Goal: Transaction & Acquisition: Purchase product/service

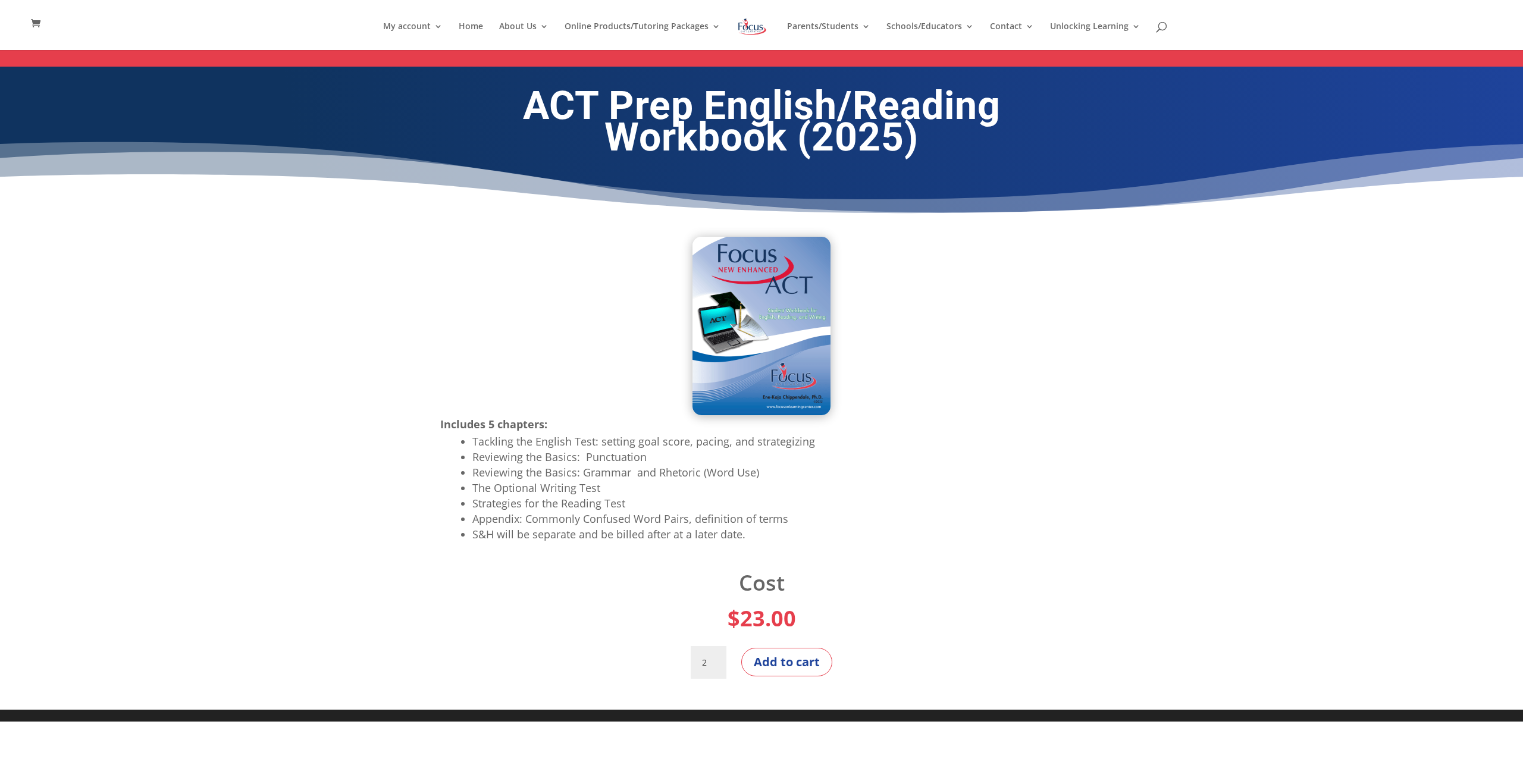
click at [713, 657] on input "2" at bounding box center [708, 662] width 36 height 34
click at [713, 657] on input "3" at bounding box center [708, 662] width 36 height 34
click at [713, 657] on input "4" at bounding box center [708, 662] width 36 height 34
click at [713, 657] on input "5" at bounding box center [708, 662] width 36 height 34
click at [713, 657] on input "6" at bounding box center [708, 662] width 36 height 34
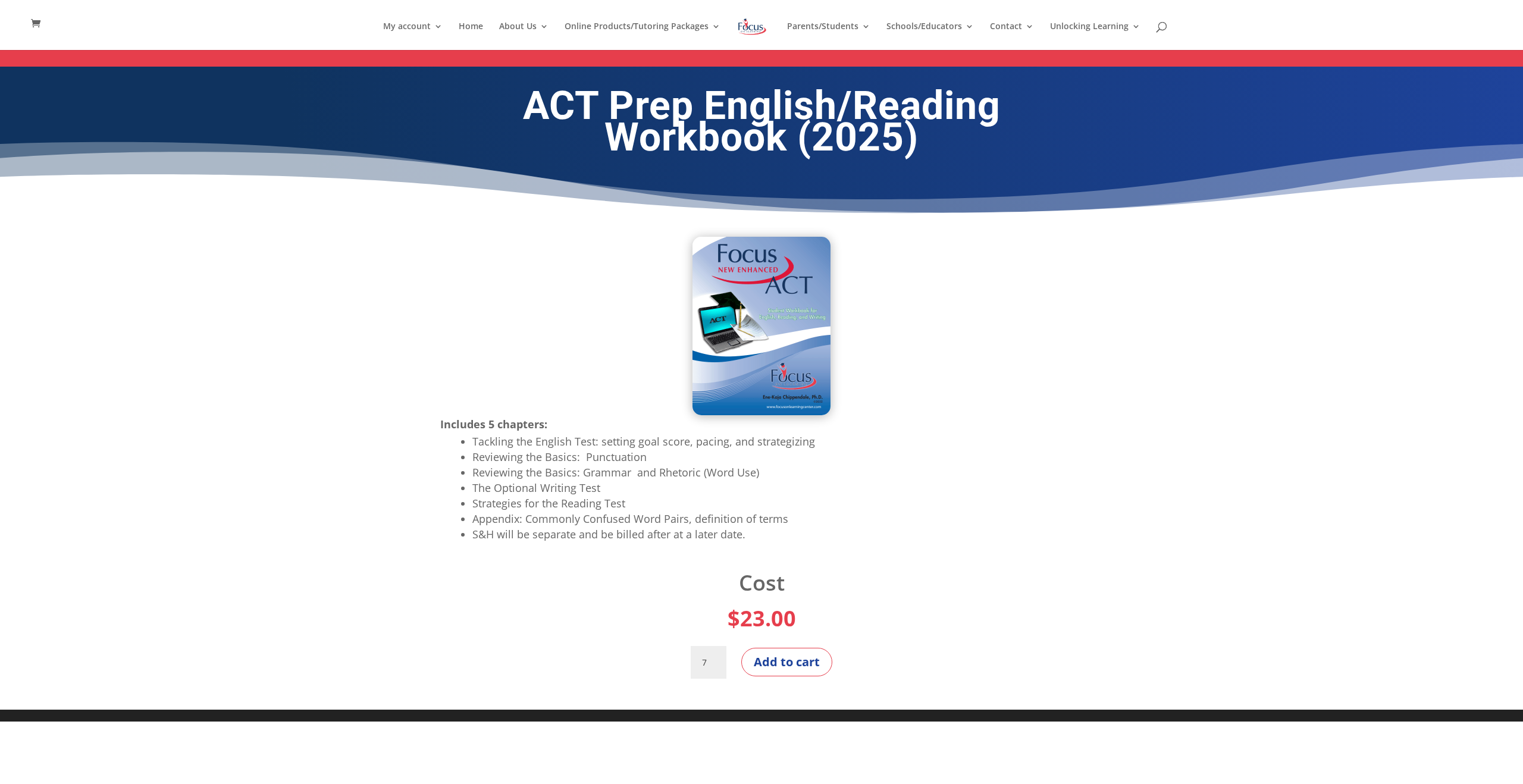
click at [713, 657] on input "7" at bounding box center [708, 662] width 36 height 34
click at [713, 657] on input "8" at bounding box center [708, 662] width 36 height 34
click at [713, 657] on input "9" at bounding box center [708, 662] width 36 height 34
click at [713, 657] on input "10" at bounding box center [708, 662] width 36 height 34
click at [713, 657] on input "11" at bounding box center [708, 662] width 36 height 34
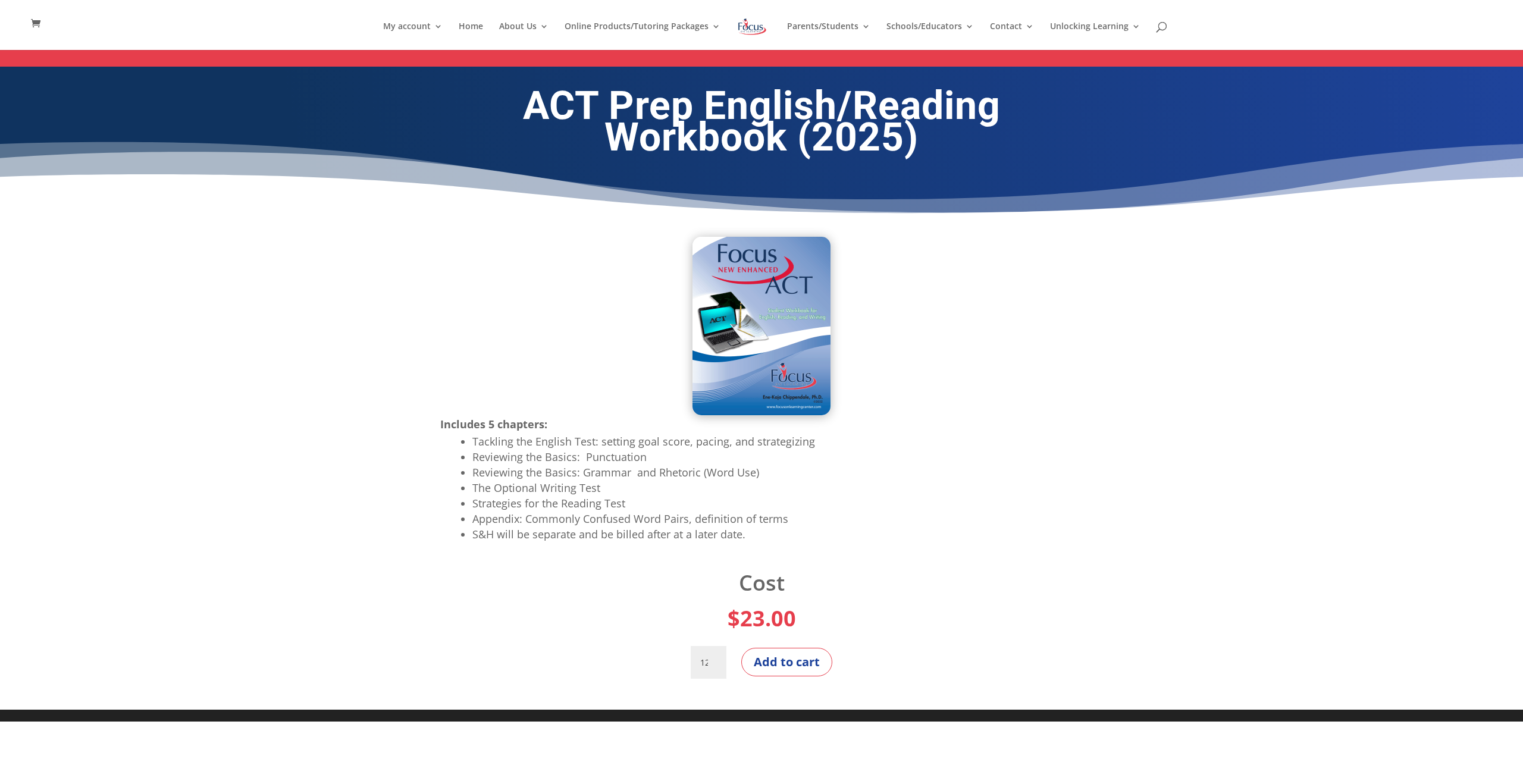
click at [713, 657] on input "12" at bounding box center [708, 662] width 36 height 34
click at [713, 660] on input "62" at bounding box center [708, 662] width 36 height 34
click at [716, 655] on input "116" at bounding box center [708, 662] width 36 height 34
type input "140"
click at [711, 658] on input "140" at bounding box center [708, 662] width 36 height 34
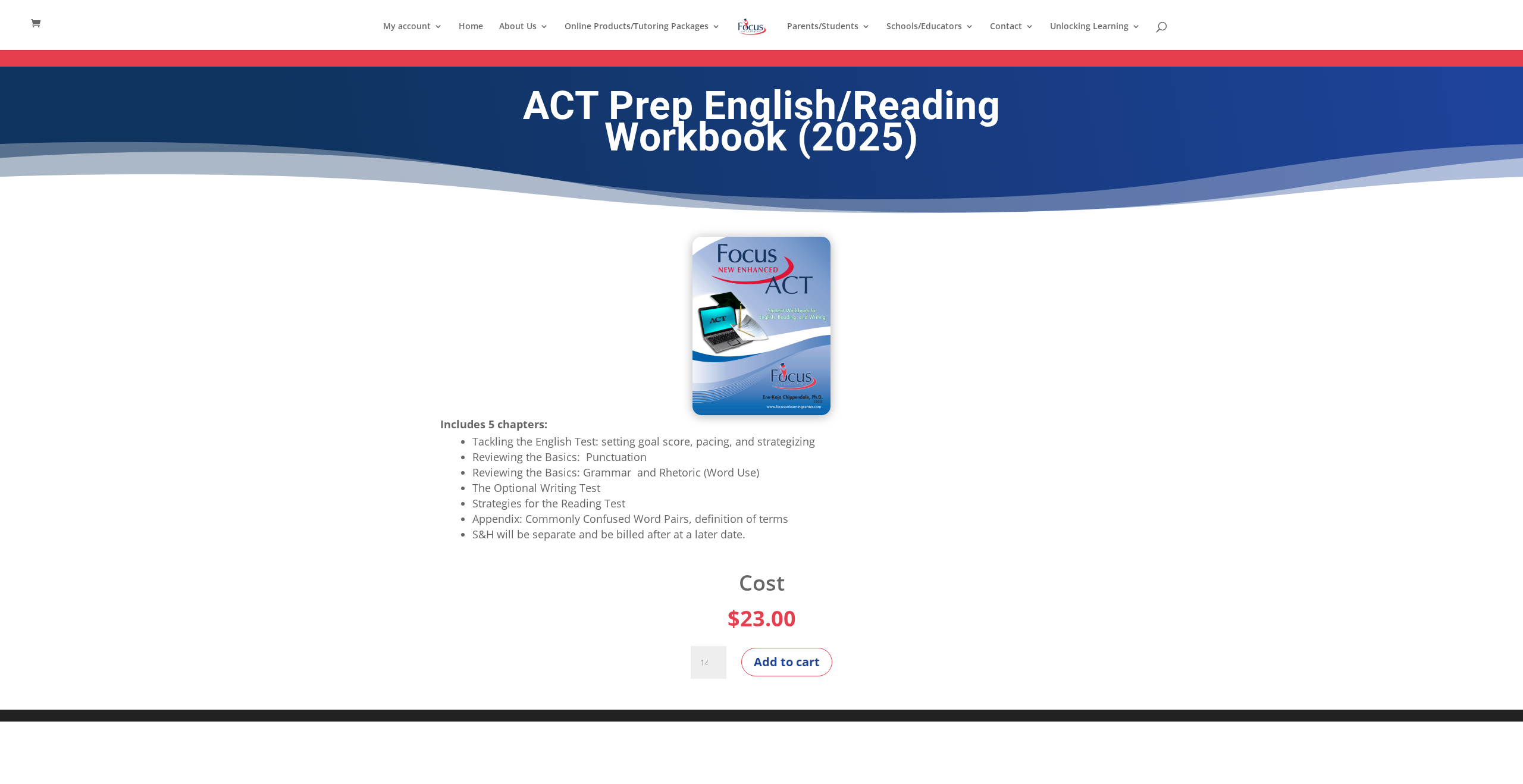
click at [802, 680] on div "Cost $ 23.00 Digital ACT Prep English/Reading Workbook (2025) quantity 140 Add …" at bounding box center [761, 634] width 642 height 121
click at [798, 669] on button "Add to cart" at bounding box center [786, 661] width 91 height 29
click at [779, 658] on button "Add to cart" at bounding box center [786, 661] width 91 height 29
click at [483, 26] on link "Home" at bounding box center [471, 36] width 24 height 28
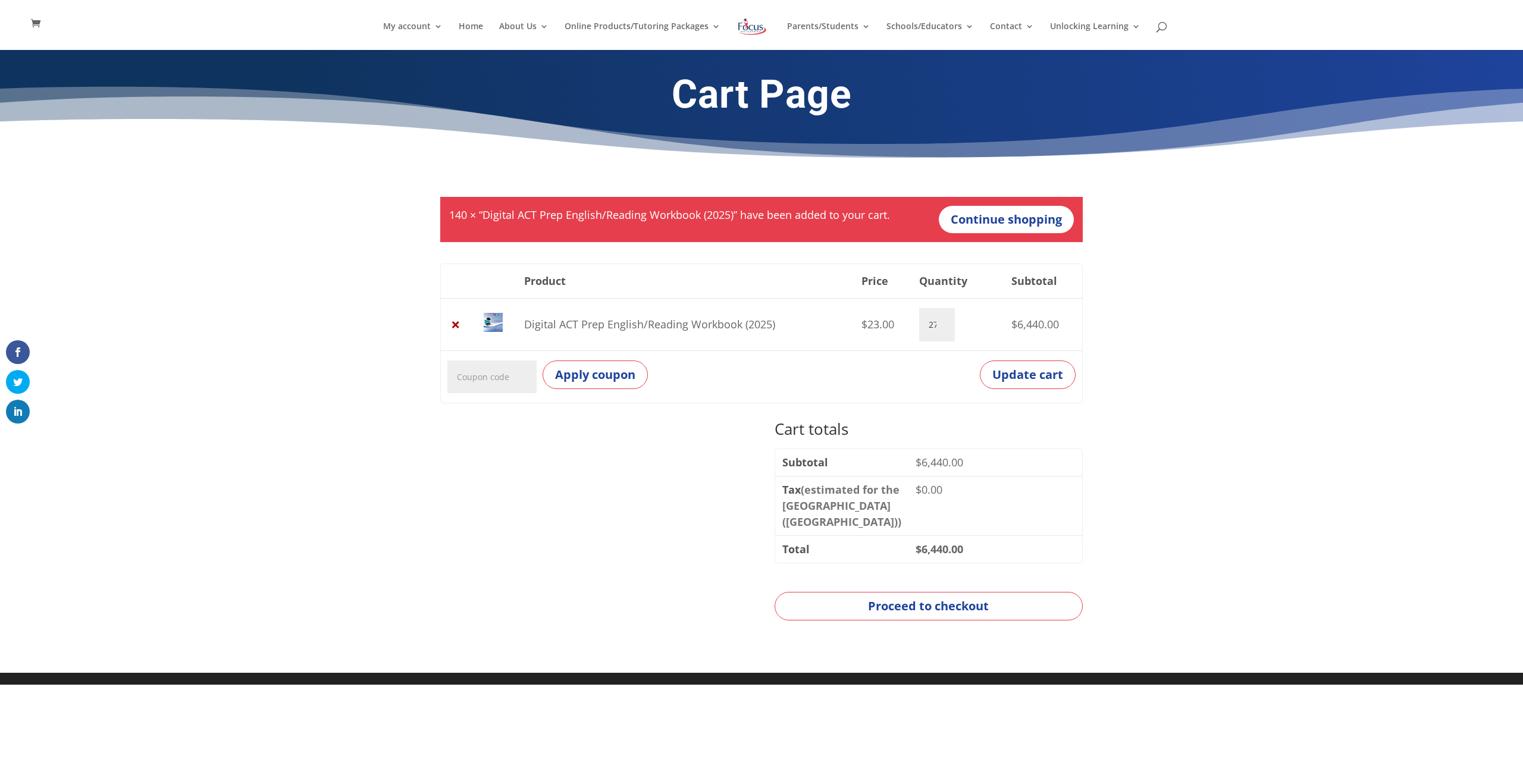
type input "279"
click at [936, 325] on input "279" at bounding box center [937, 324] width 36 height 34
click at [934, 324] on input "279" at bounding box center [937, 324] width 36 height 34
drag, startPoint x: 927, startPoint y: 324, endPoint x: 1001, endPoint y: 332, distance: 74.4
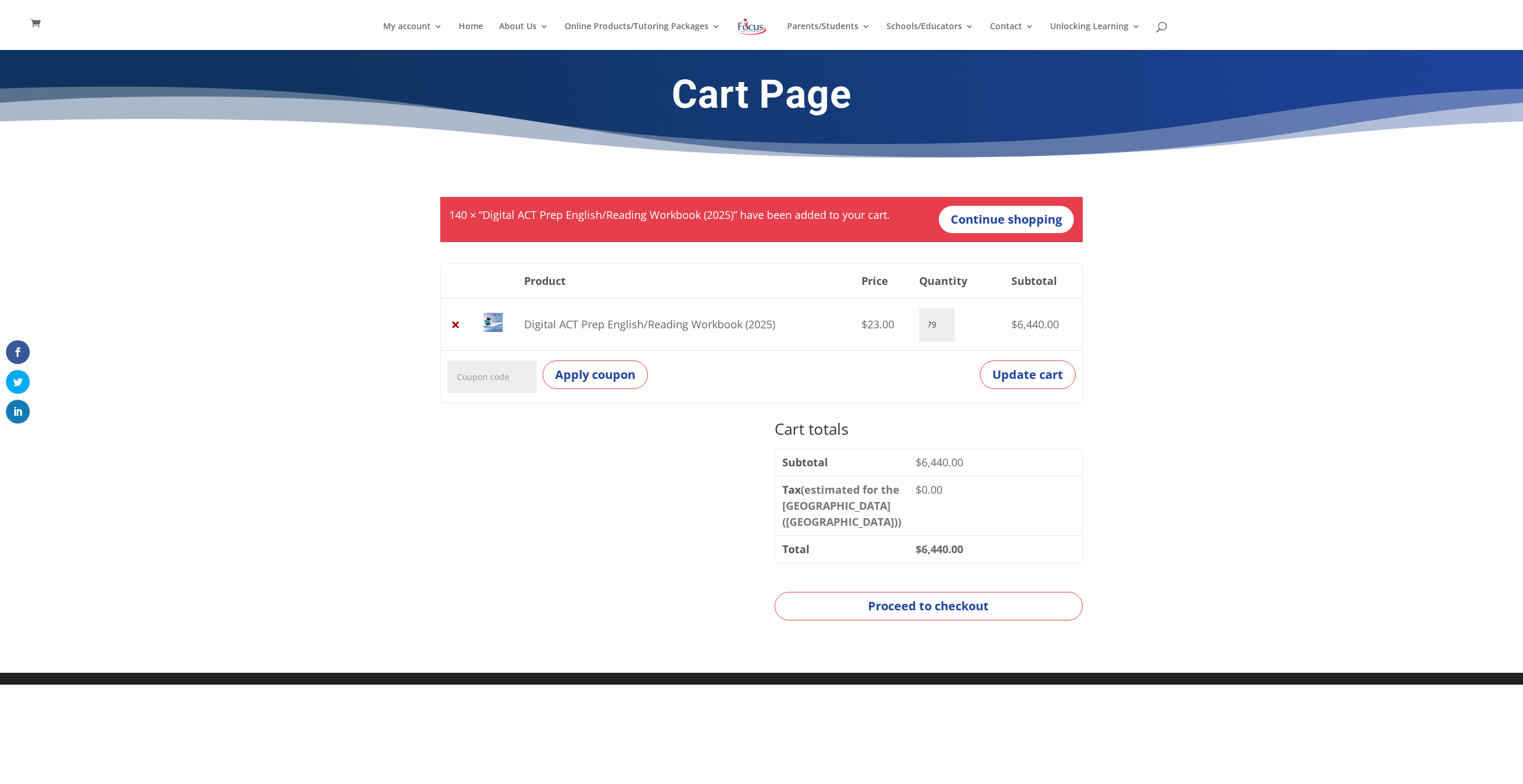
click at [1001, 332] on td "Digital ACT Prep English/Reading Workbook (2025) quantity 279" at bounding box center [959, 324] width 92 height 52
type input "455"
click at [920, 379] on td "Coupon: Apply coupon Update cart" at bounding box center [761, 376] width 641 height 52
click at [1002, 372] on button "Update cart" at bounding box center [1027, 374] width 96 height 29
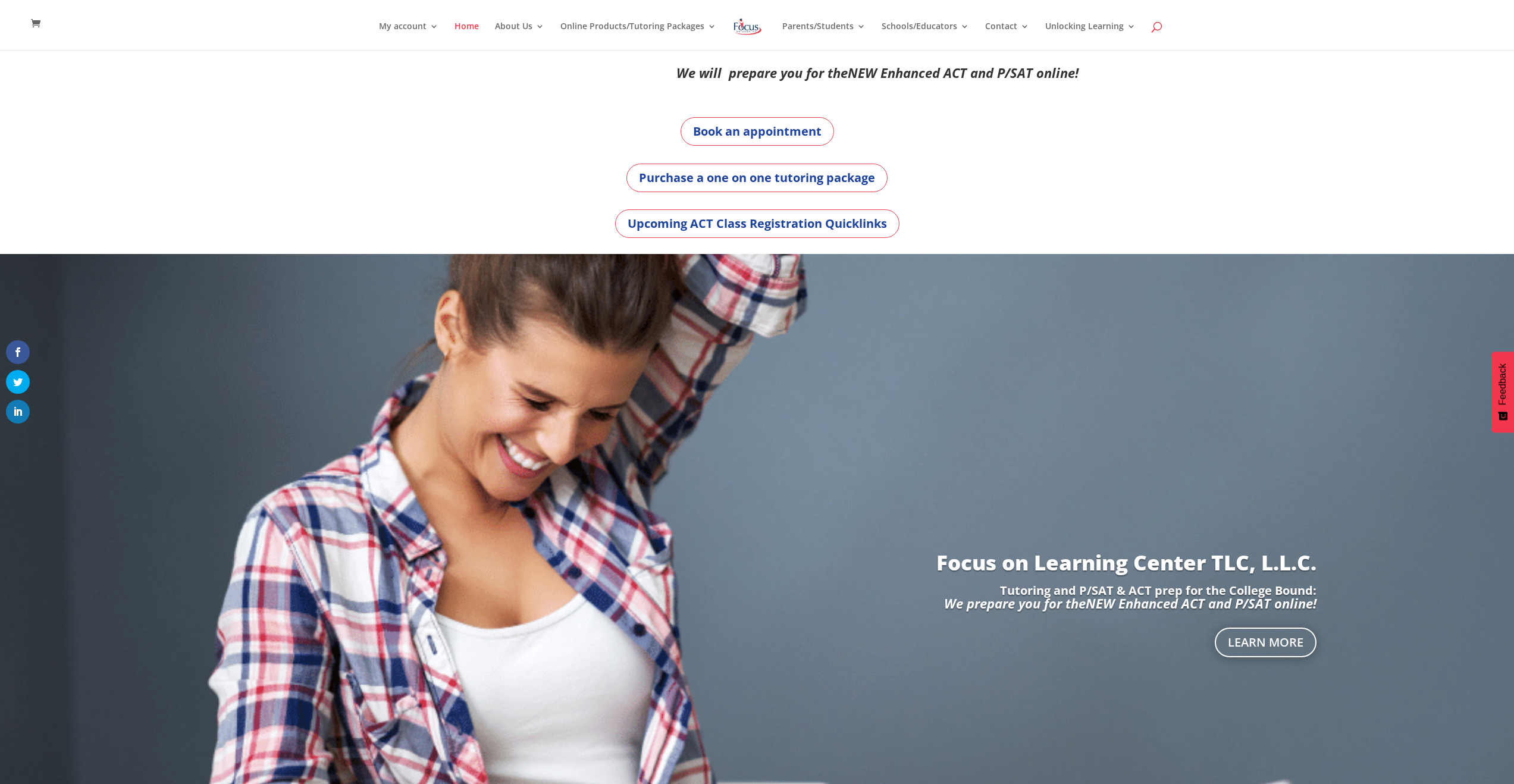
click at [1157, 29] on span at bounding box center [1157, 29] width 0 height 0
click at [1117, 29] on span at bounding box center [1121, 24] width 18 height 18
click at [1157, 29] on span at bounding box center [1157, 29] width 0 height 0
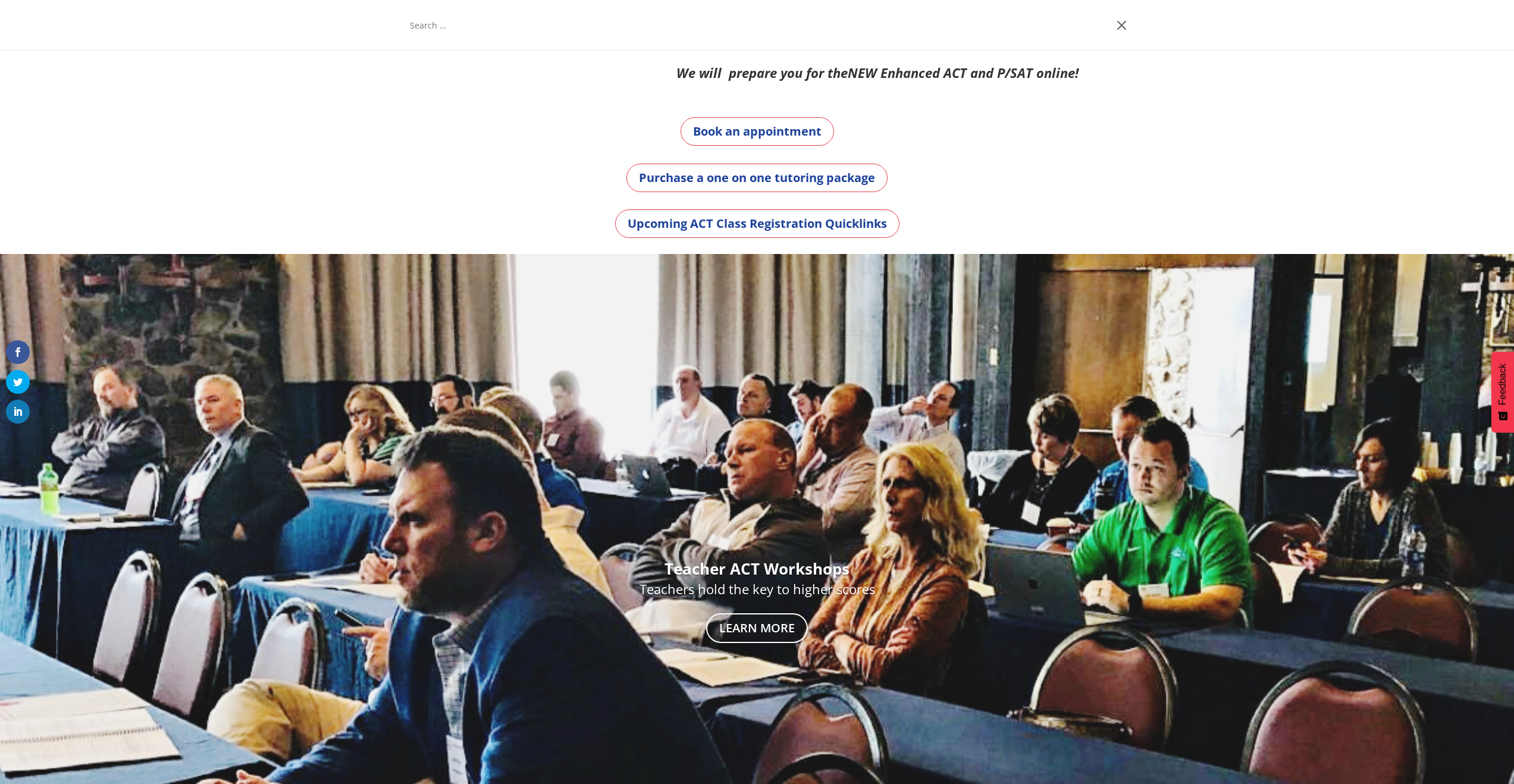
click at [926, 41] on input "search" at bounding box center [760, 25] width 703 height 50
click at [1124, 24] on span at bounding box center [1121, 24] width 18 height 18
click at [1157, 29] on span at bounding box center [1157, 29] width 0 height 0
type input "digital act prep math/science workbook"
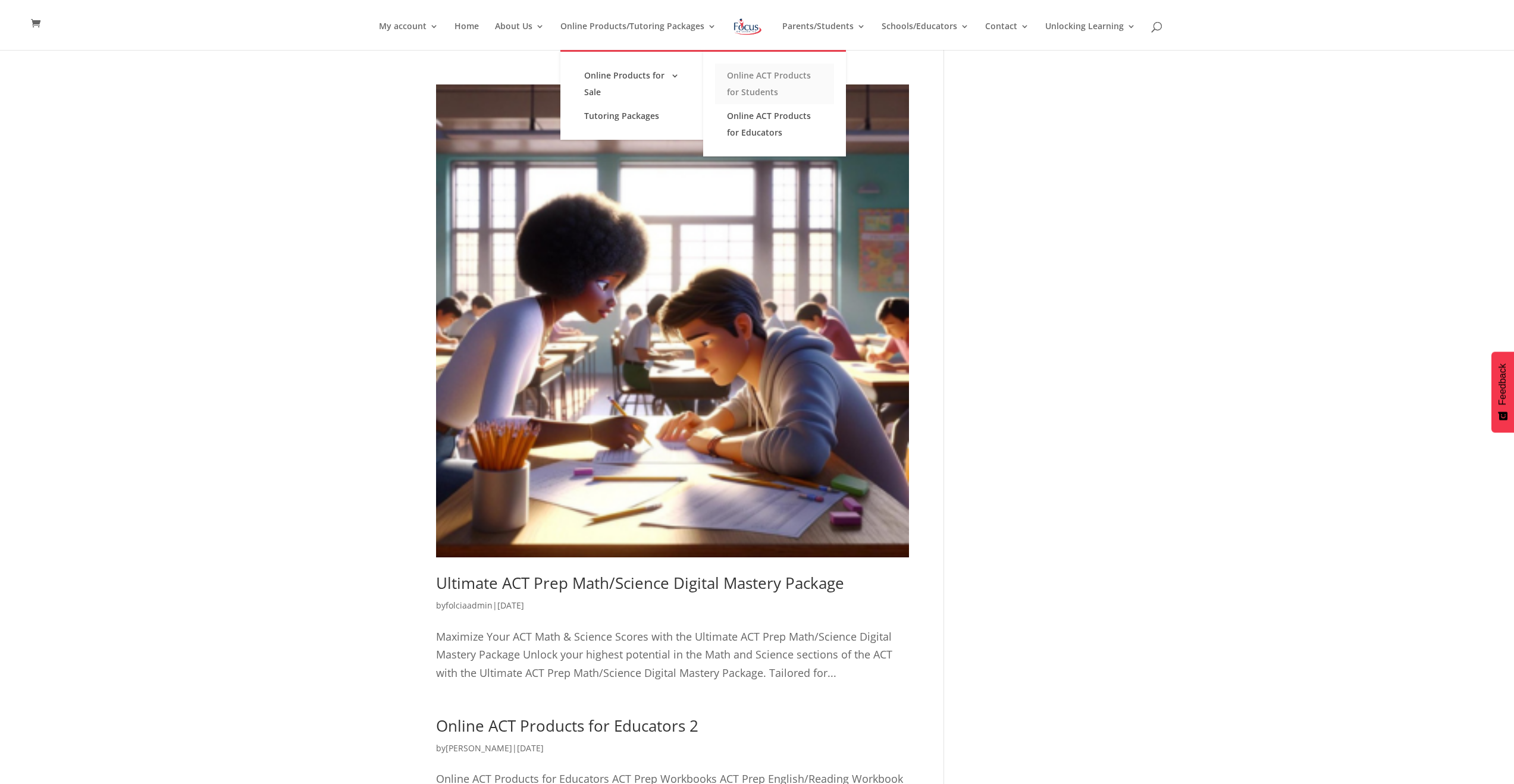
click at [758, 90] on link "Online ACT Products for Students" at bounding box center [774, 84] width 119 height 40
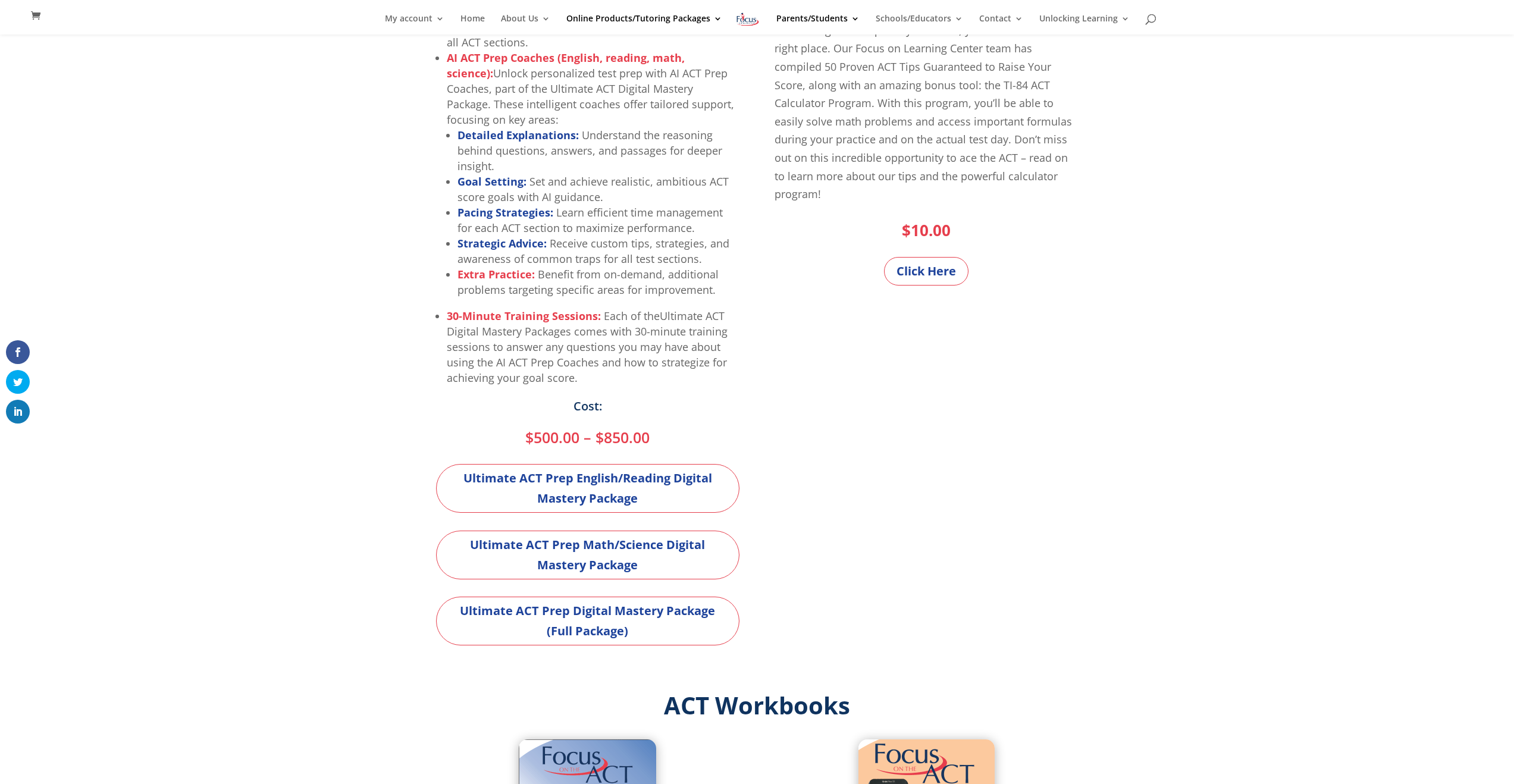
scroll to position [476, 0]
click at [631, 503] on link "Ultimate ACT Prep English/Reading Digital Mastery Package" at bounding box center [587, 487] width 303 height 49
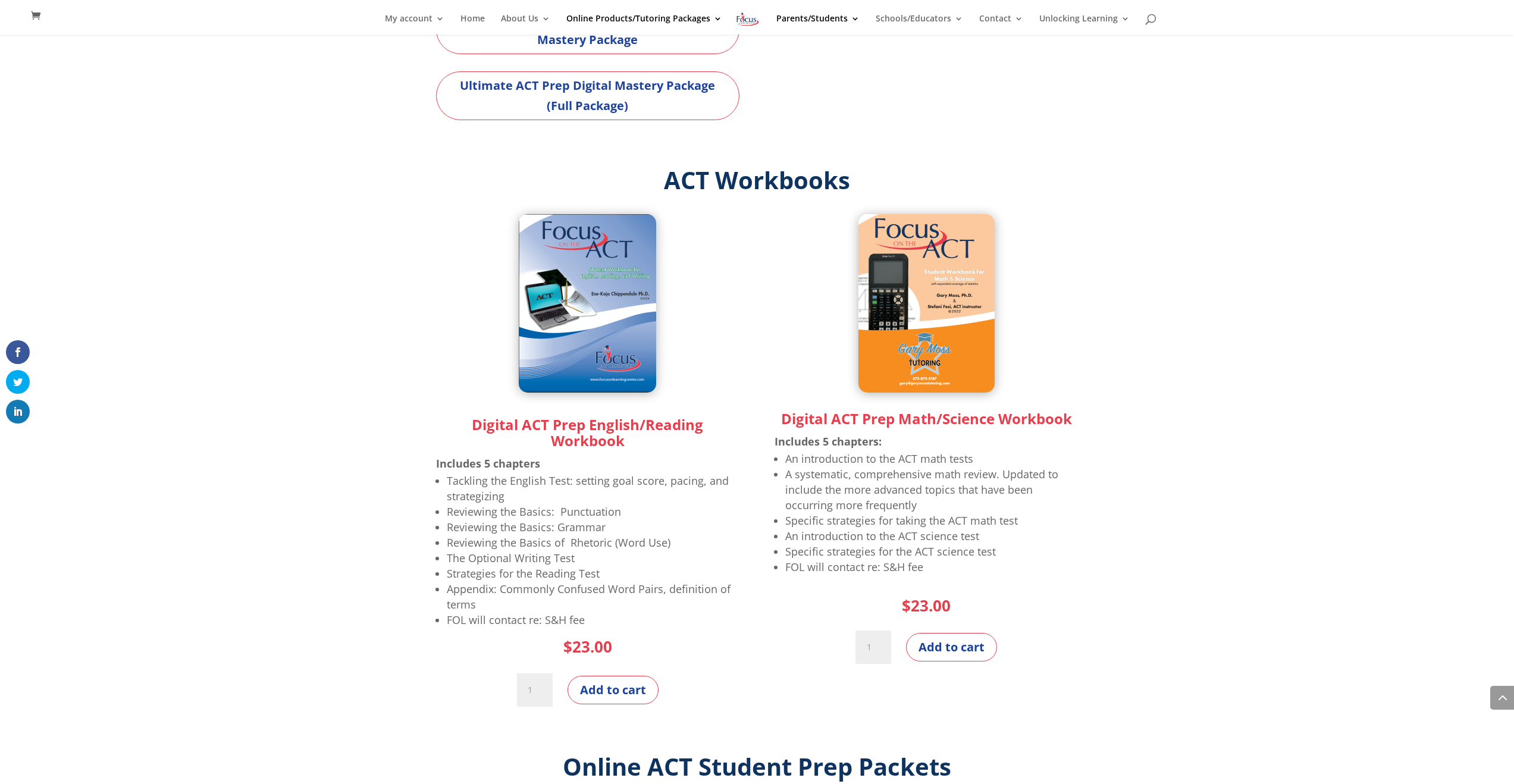
scroll to position [999, 0]
click at [971, 636] on button "Add to cart" at bounding box center [951, 647] width 91 height 29
click at [962, 649] on button "Add to cart" at bounding box center [951, 647] width 91 height 29
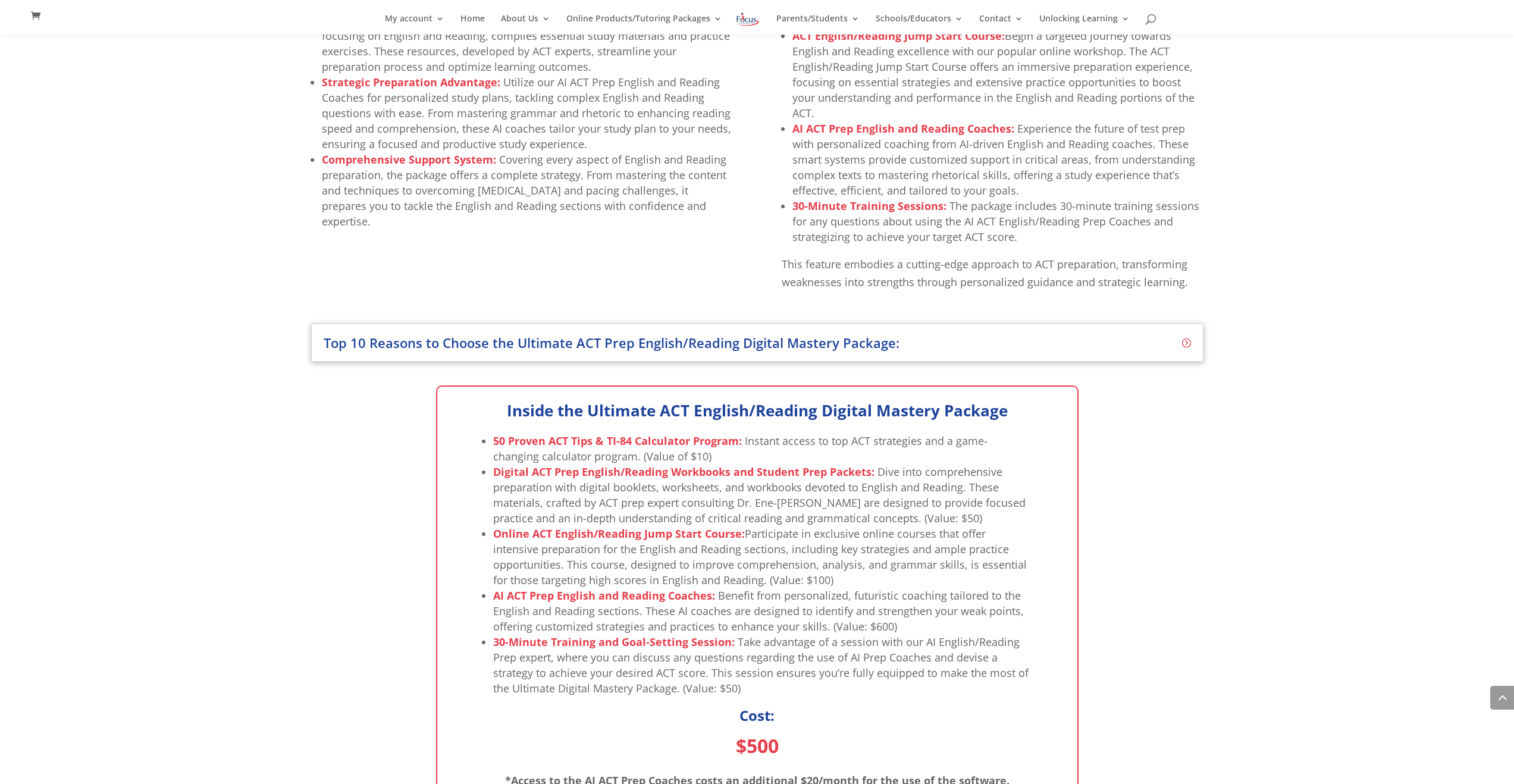
scroll to position [761, 0]
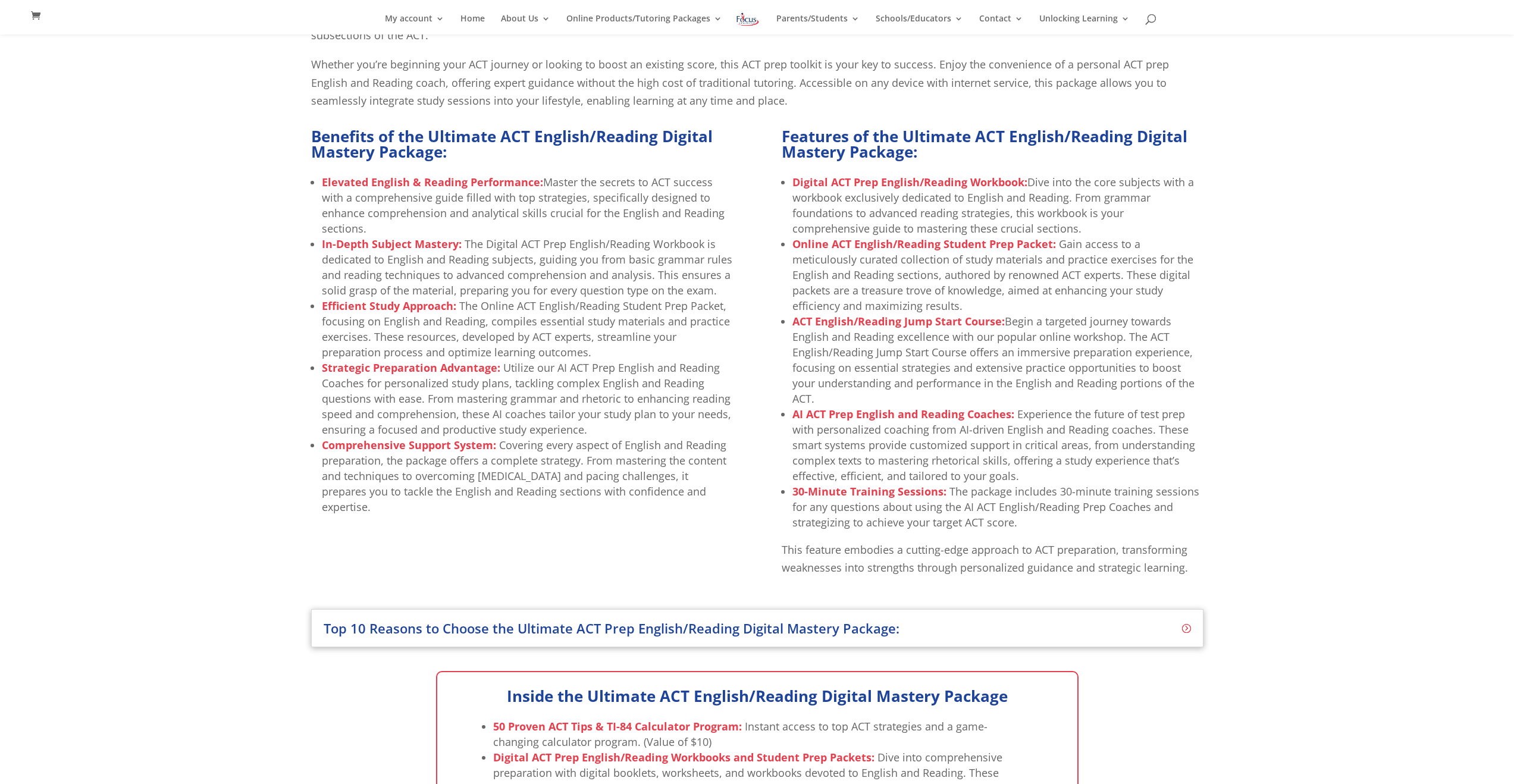
scroll to position [476, 0]
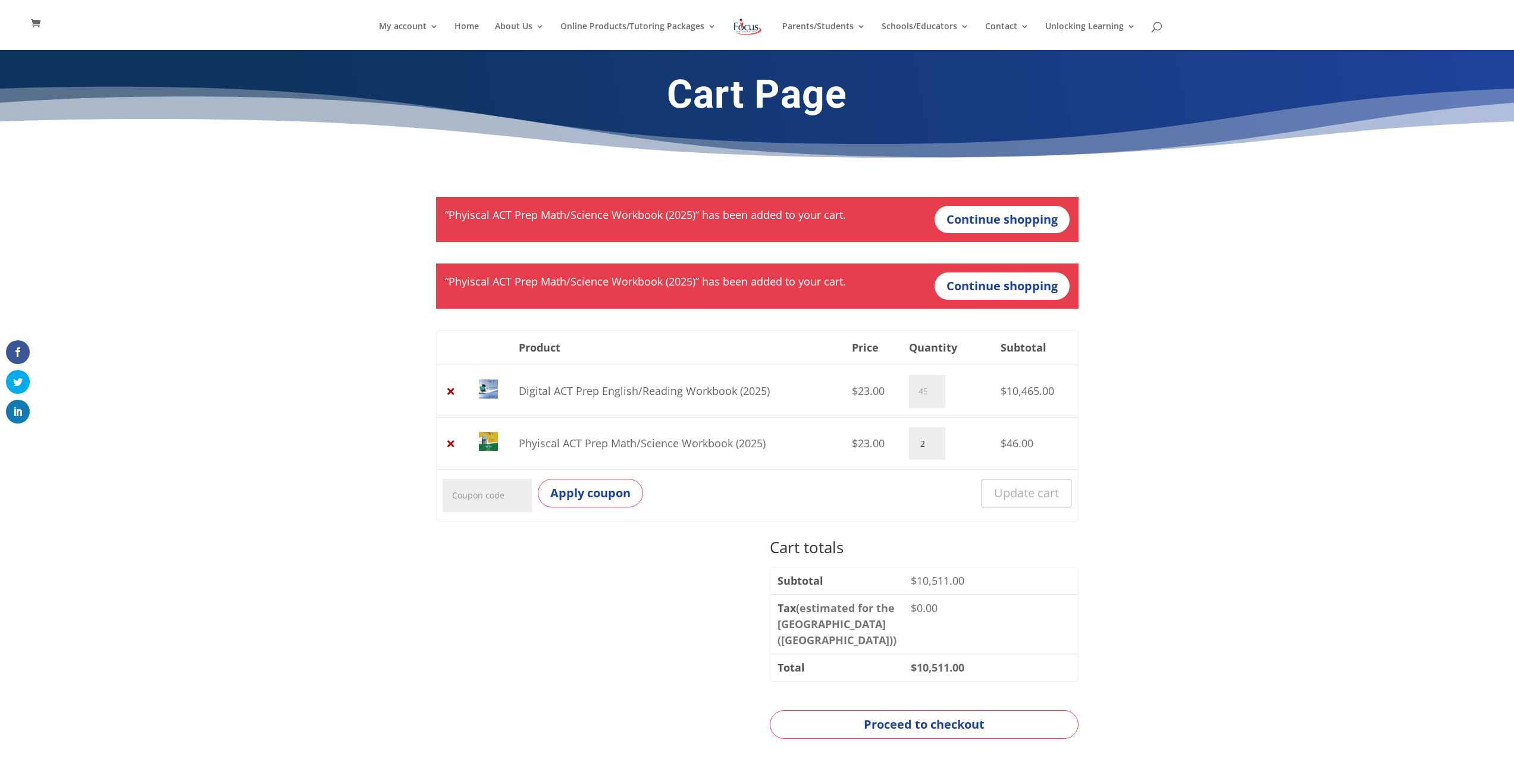
click at [926, 444] on input "2" at bounding box center [927, 443] width 36 height 34
type input "450"
click at [1049, 499] on button "Update cart" at bounding box center [1024, 493] width 96 height 29
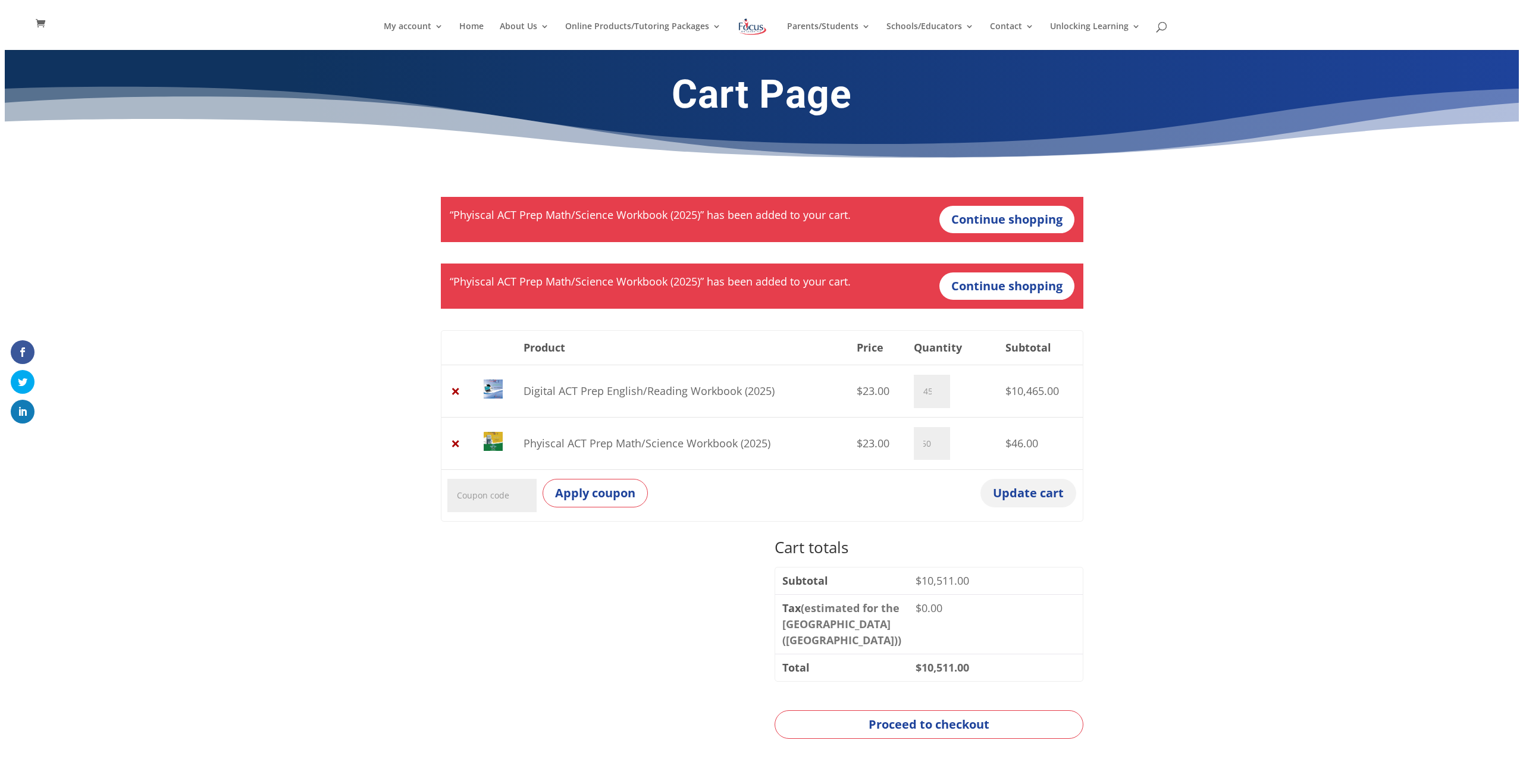
scroll to position [0, 0]
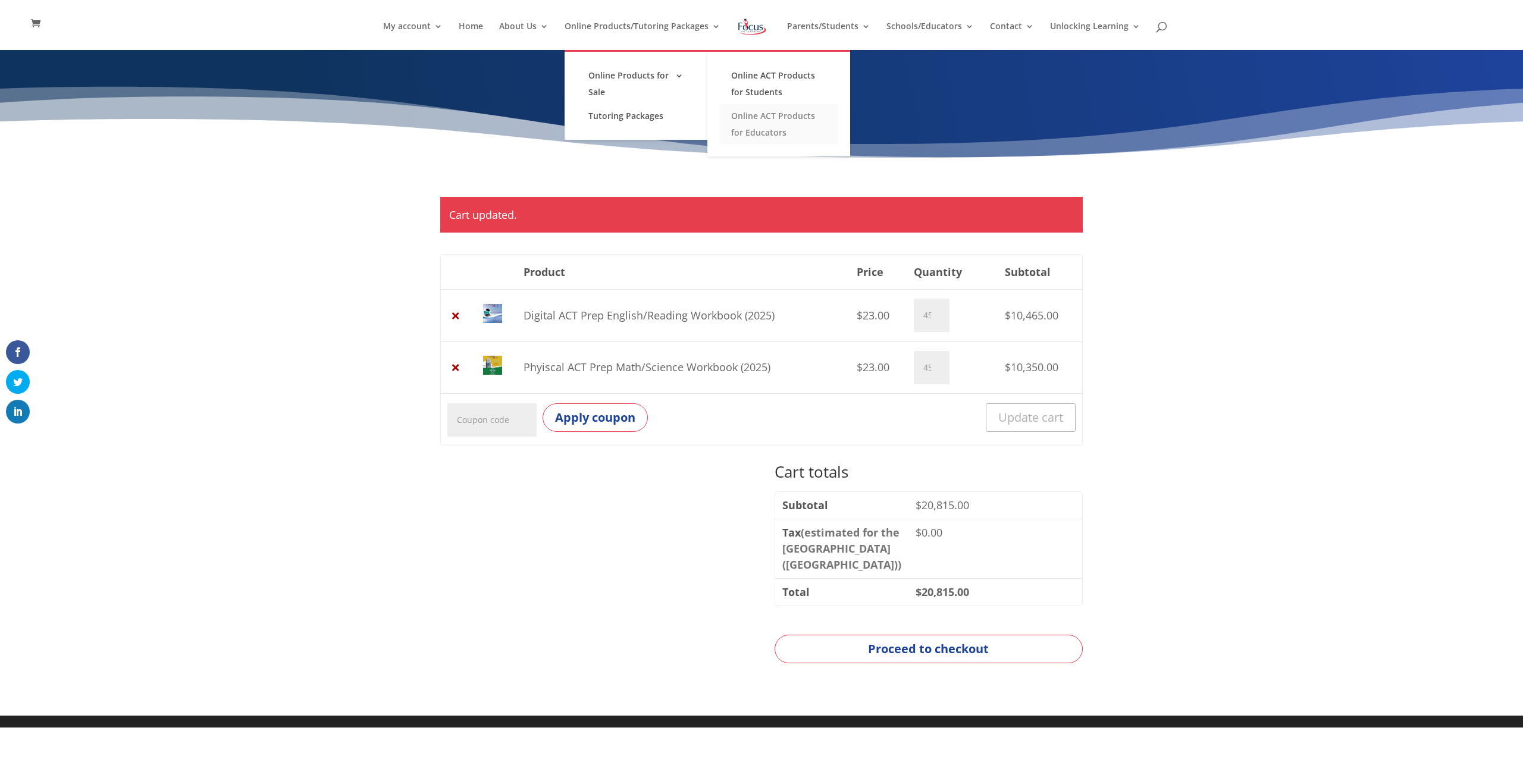
click at [783, 126] on link "Online ACT Products for Educators" at bounding box center [778, 124] width 119 height 40
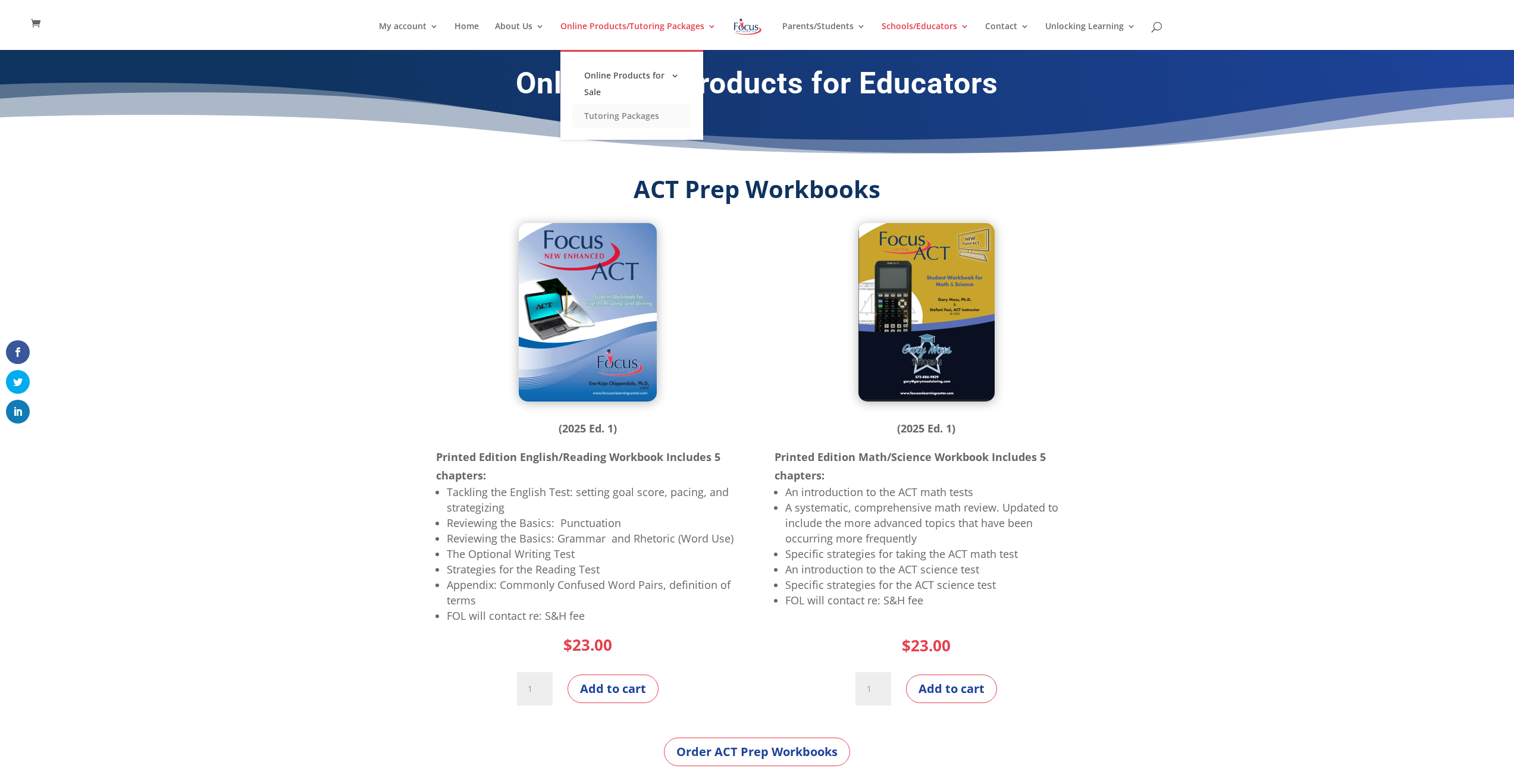
click at [653, 119] on link "Tutoring Packages" at bounding box center [631, 116] width 119 height 24
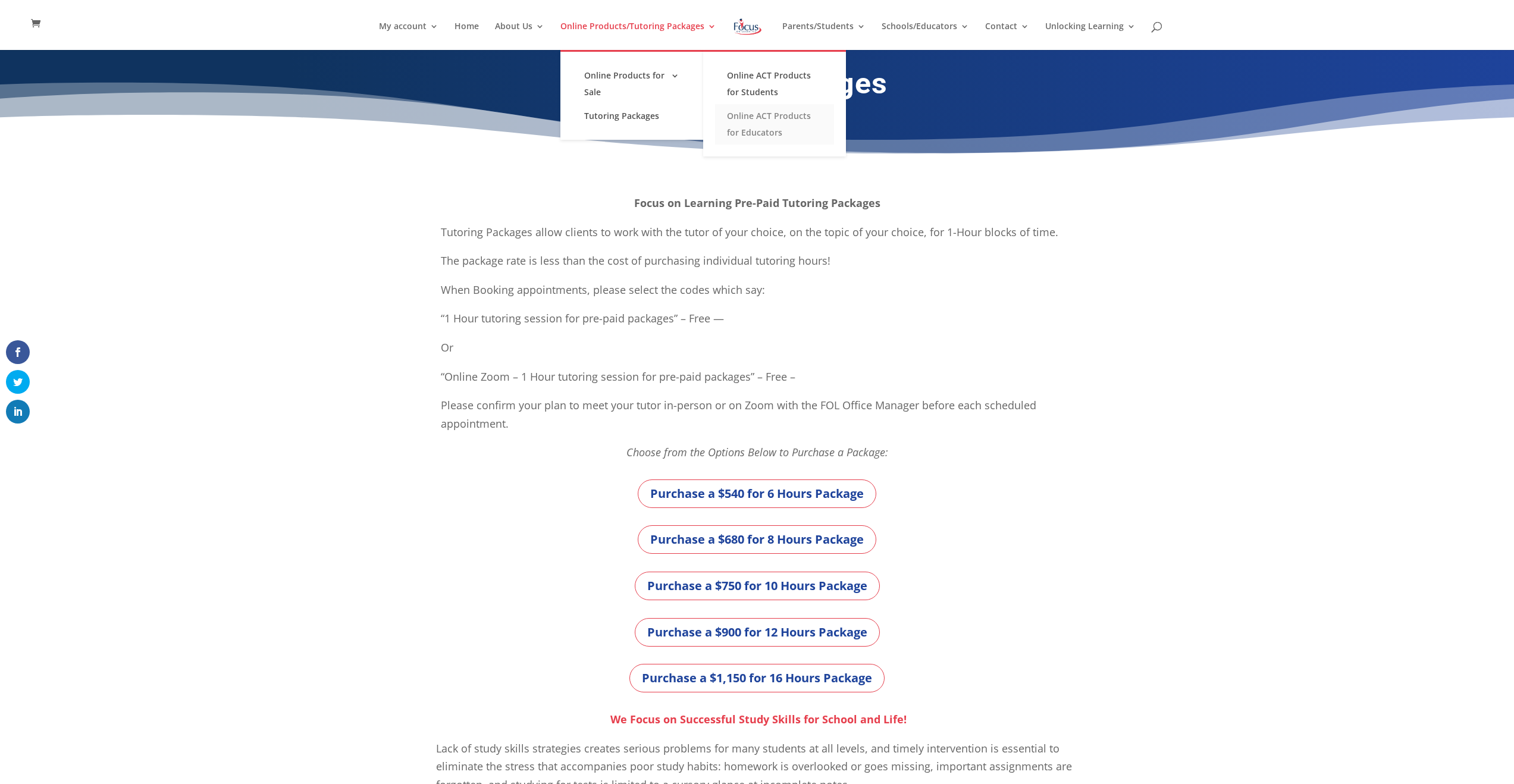
click at [755, 119] on link "Online ACT Products for Educators" at bounding box center [774, 124] width 119 height 40
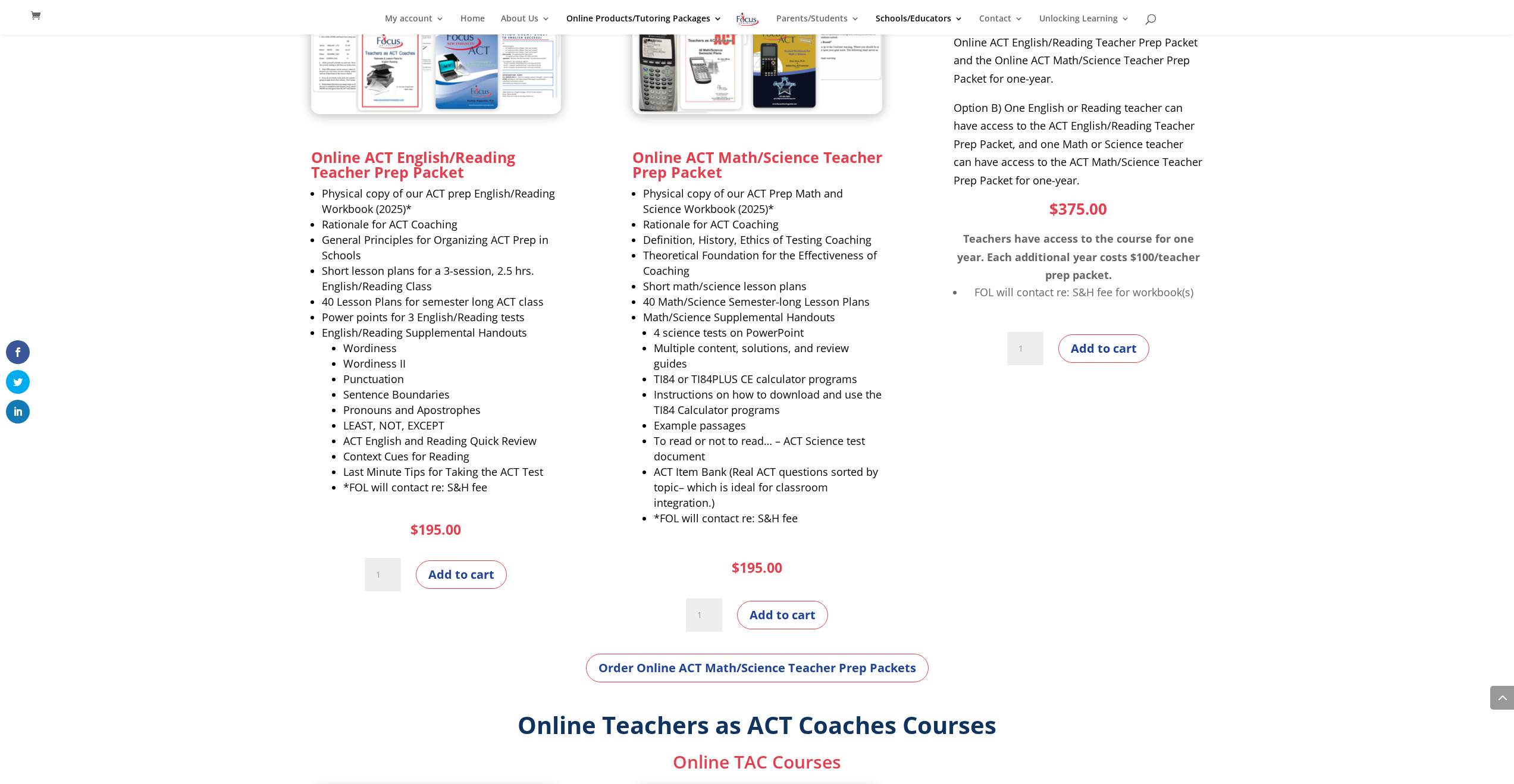
scroll to position [857, 0]
drag, startPoint x: 443, startPoint y: 568, endPoint x: 454, endPoint y: 565, distance: 11.4
click at [443, 566] on button "Add to cart" at bounding box center [461, 574] width 91 height 29
click at [456, 568] on button "Add to cart" at bounding box center [461, 574] width 91 height 29
click at [460, 574] on button "Add to cart" at bounding box center [461, 574] width 91 height 29
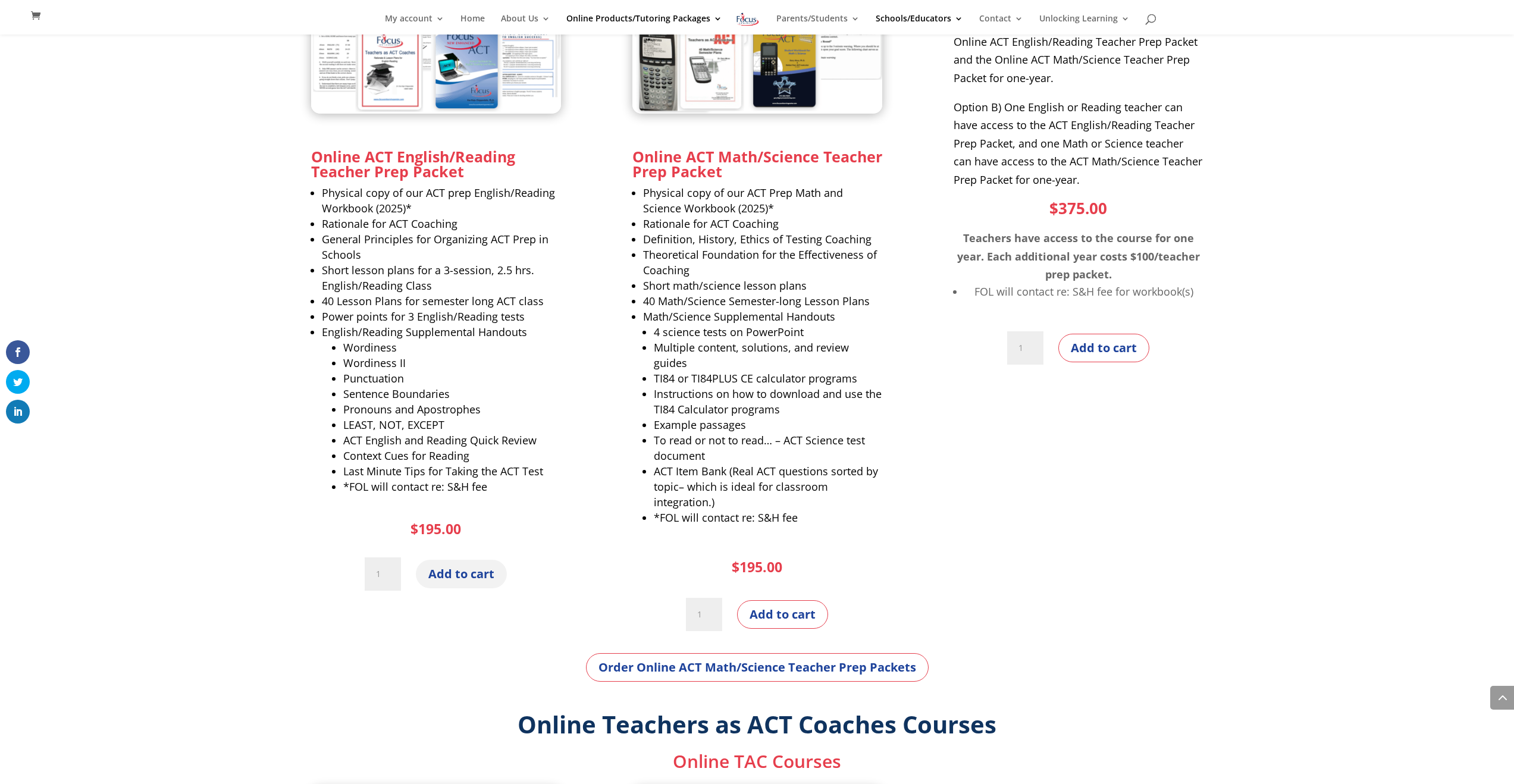
click at [460, 574] on button "Add to cart" at bounding box center [461, 574] width 91 height 29
click at [797, 618] on button "Add to cart" at bounding box center [782, 614] width 91 height 29
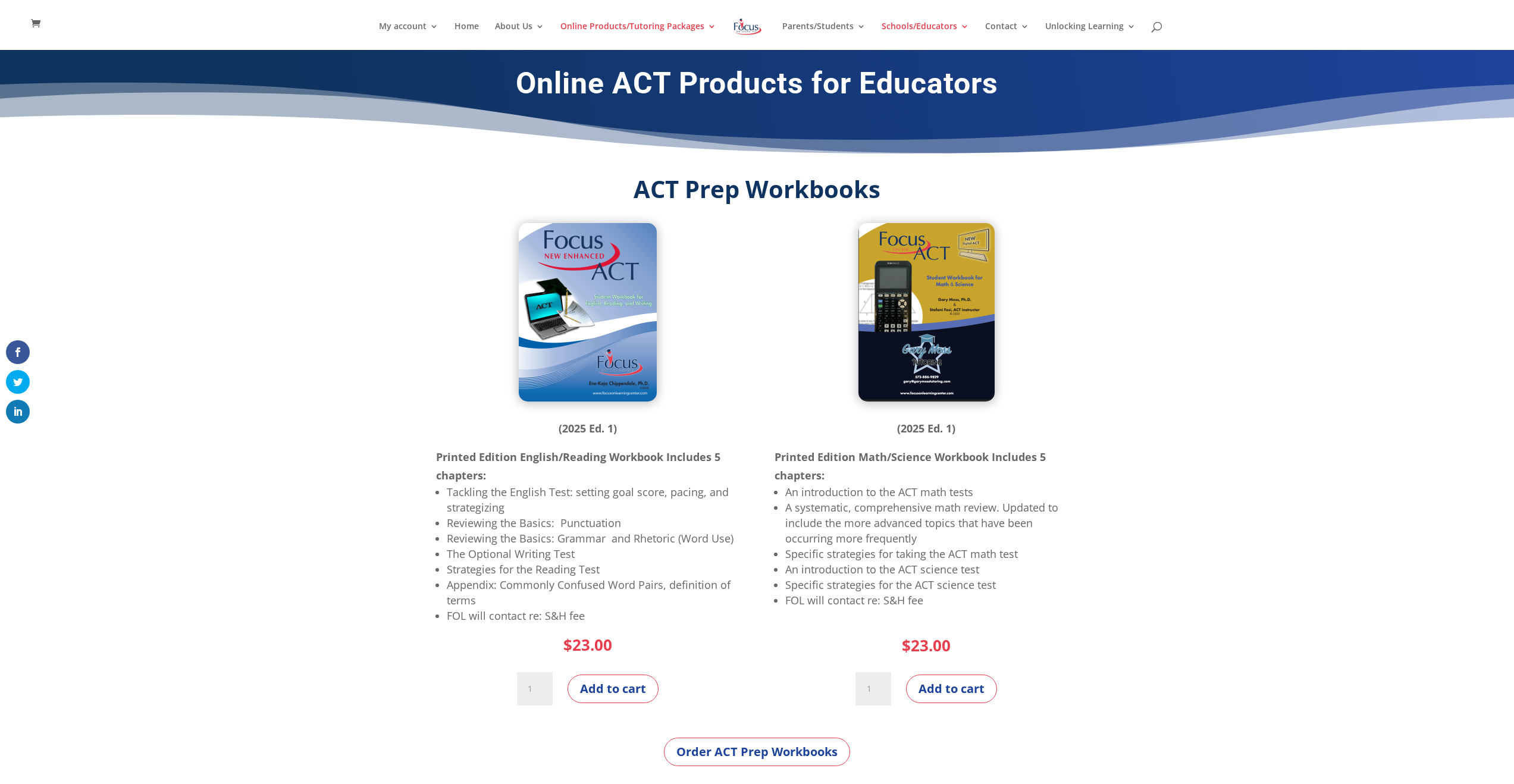
scroll to position [354, 0]
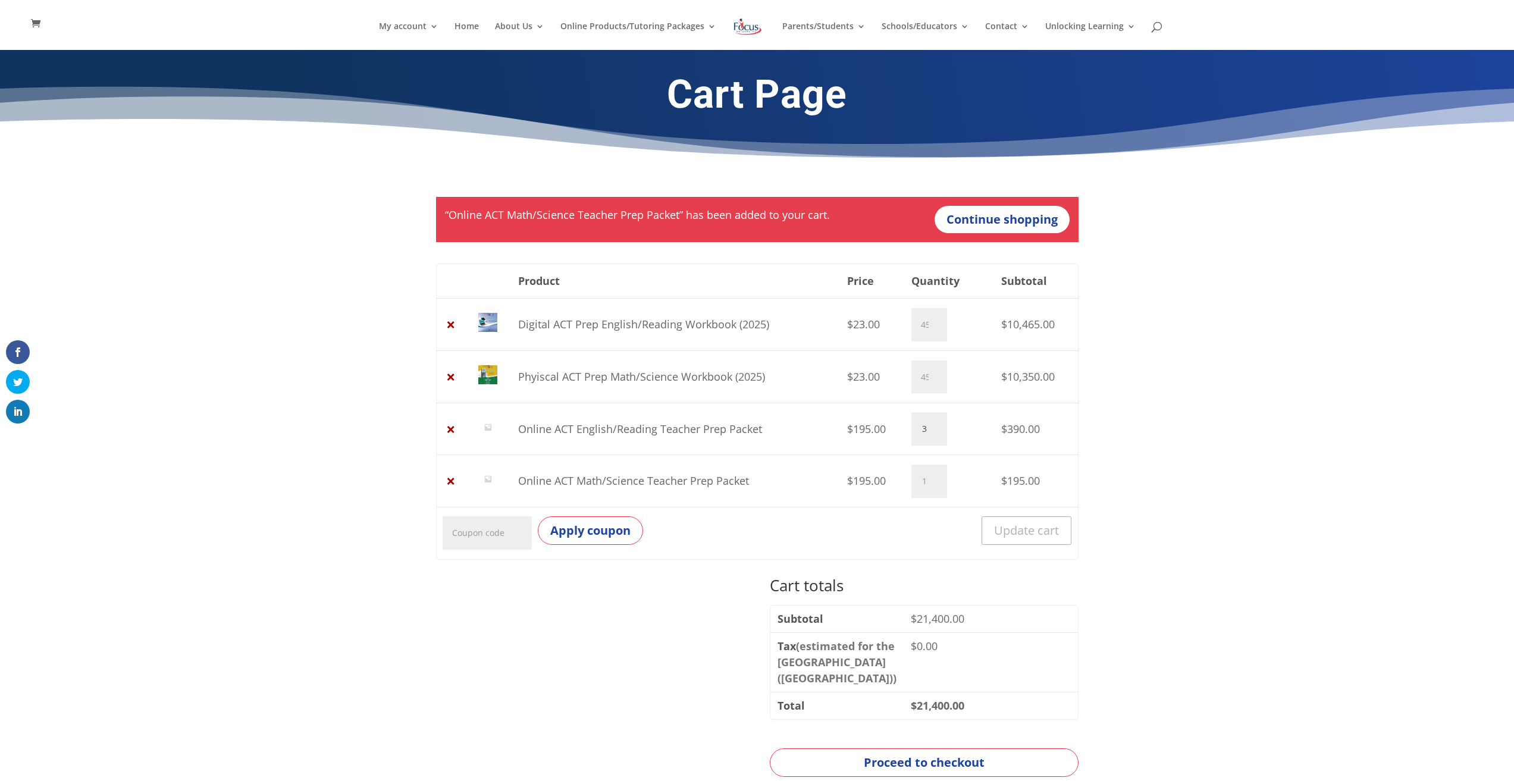
type input "3"
click at [928, 422] on input "3" at bounding box center [929, 429] width 36 height 34
type input "9"
click at [922, 483] on input "1" at bounding box center [929, 481] width 36 height 34
click at [926, 480] on input "1" at bounding box center [929, 481] width 36 height 34
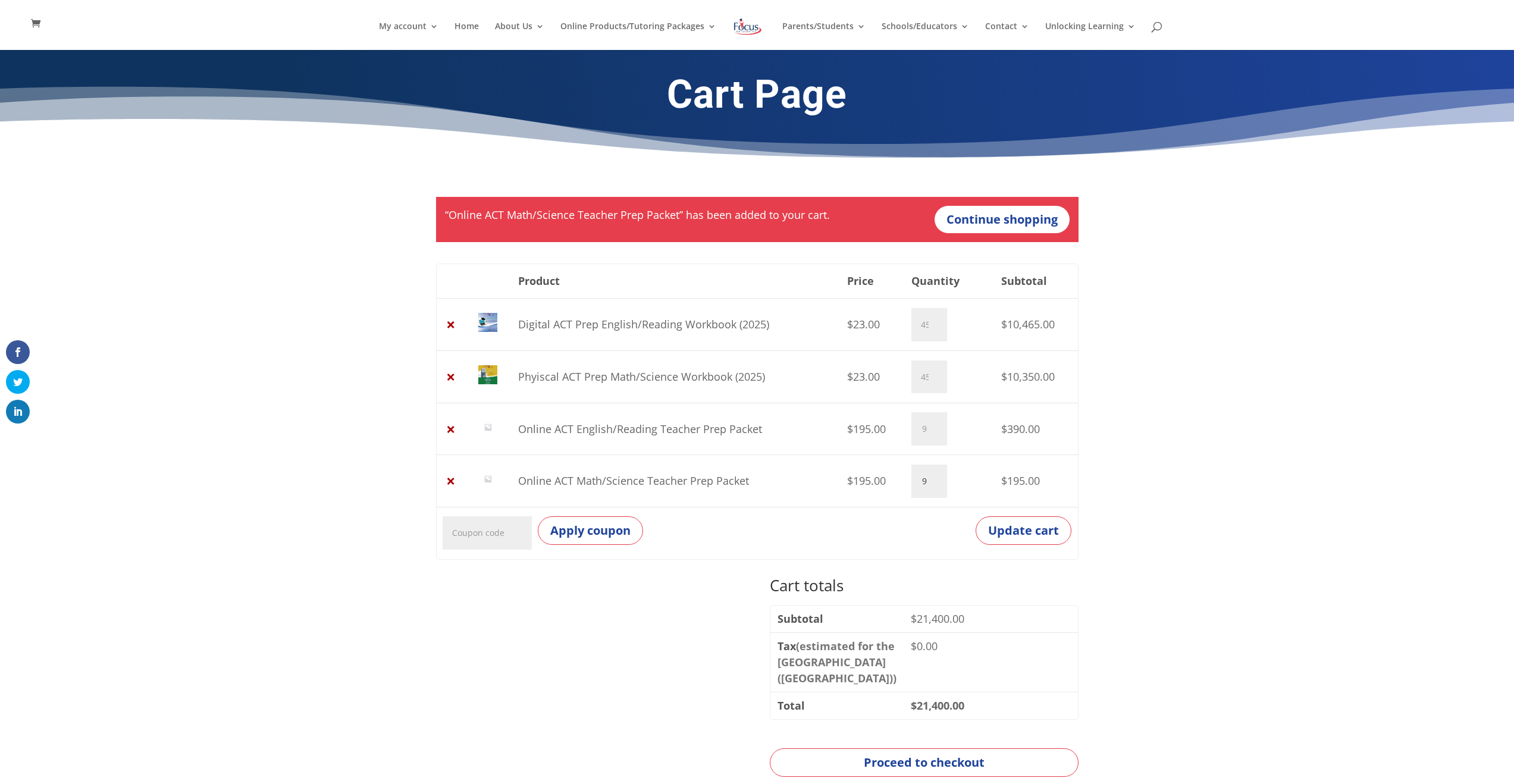
type input "9"
click at [927, 547] on td "Coupon: Apply coupon Update cart" at bounding box center [757, 533] width 641 height 52
click at [1028, 526] on button "Update cart" at bounding box center [1024, 530] width 96 height 29
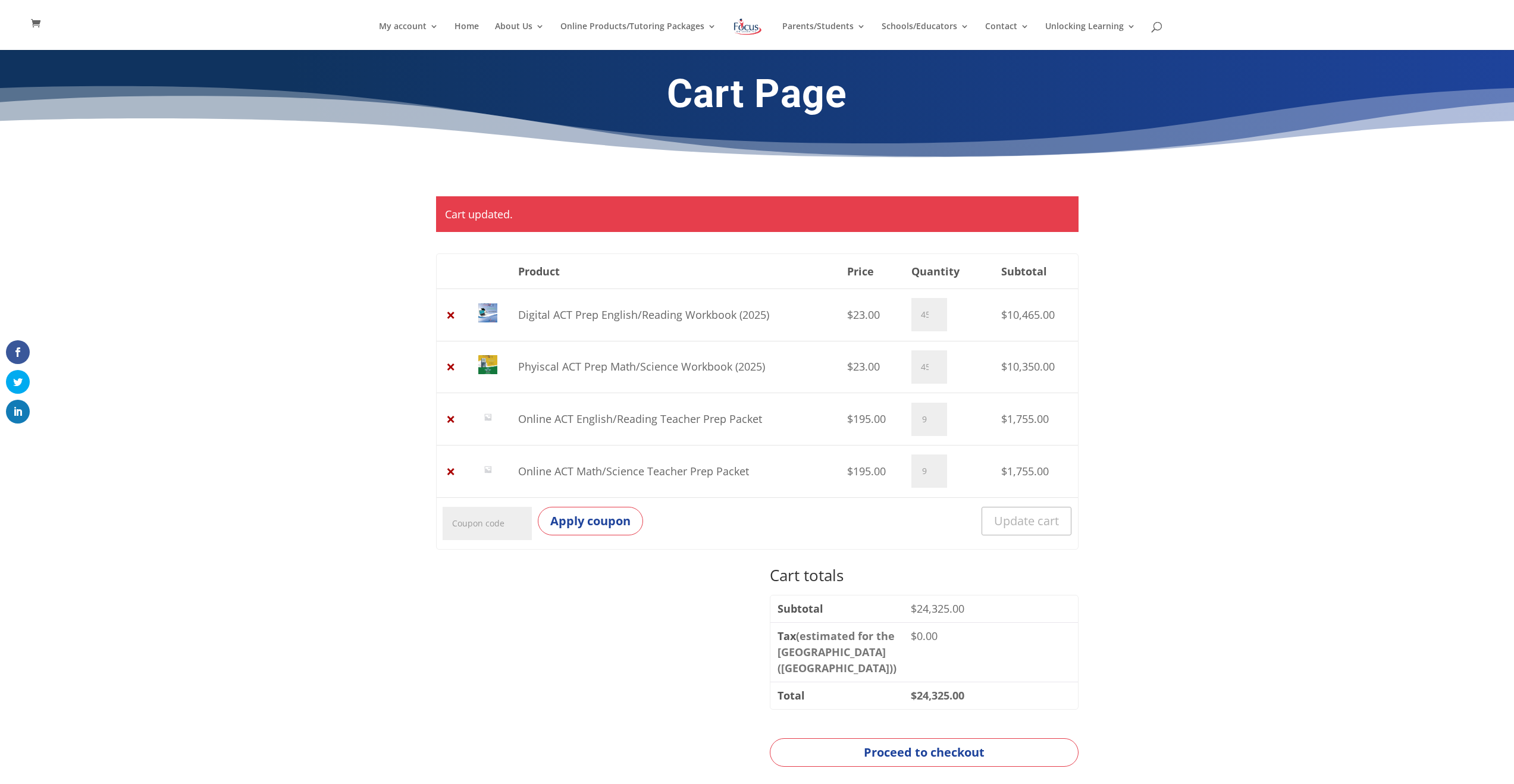
click at [1290, 194] on div "Cart updated. Remove item Thumbnail image Product Price Quantity Subtotal × Dig…" at bounding box center [757, 500] width 1514 height 640
click at [1509, 101] on div "Cart Page" at bounding box center [757, 115] width 1514 height 132
click at [96, 168] on div "Cart Page" at bounding box center [757, 115] width 1514 height 132
click at [759, 30] on img at bounding box center [748, 26] width 31 height 21
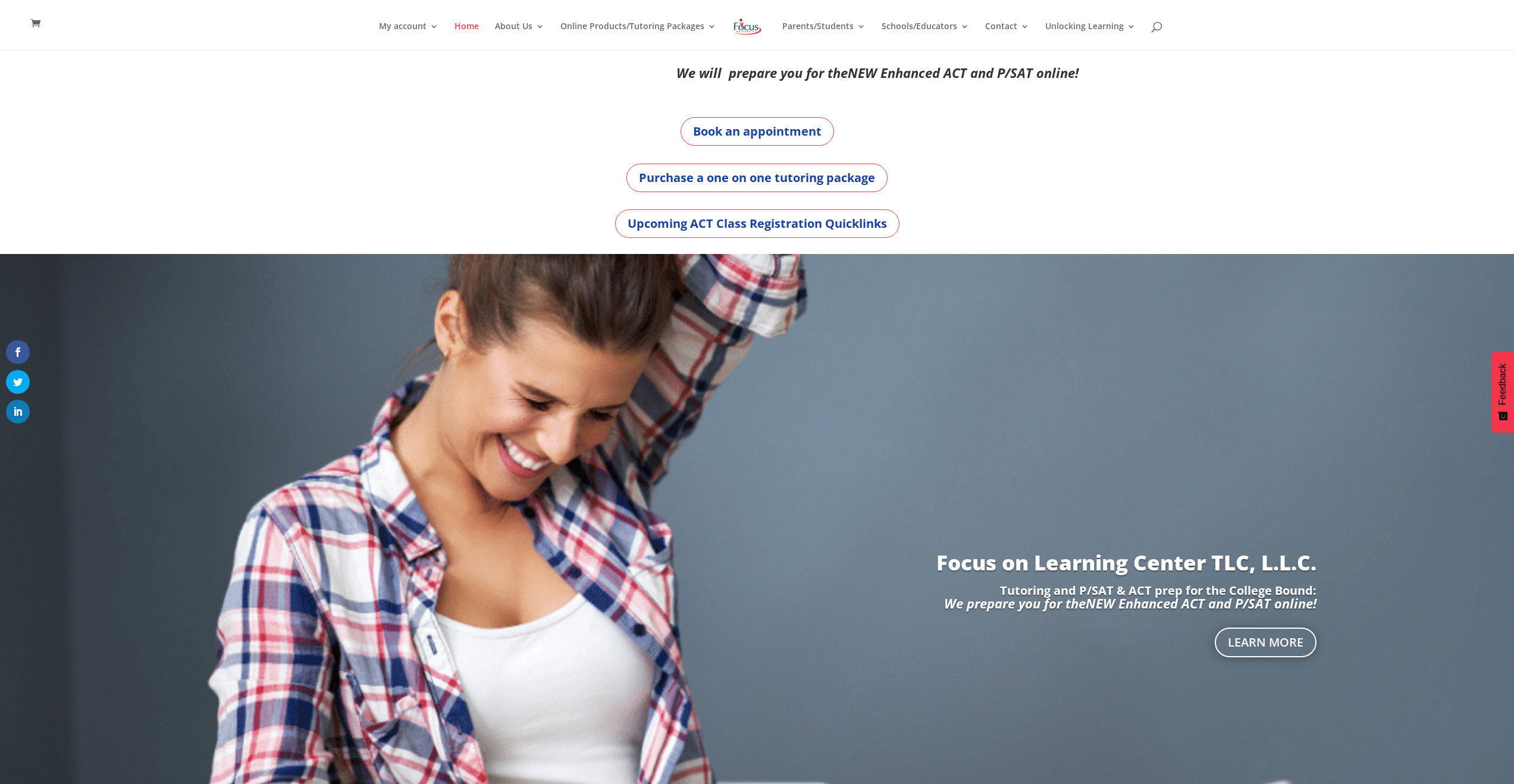
click at [584, 127] on div "Book an appointment" at bounding box center [757, 131] width 642 height 29
